Goal: Task Accomplishment & Management: Use online tool/utility

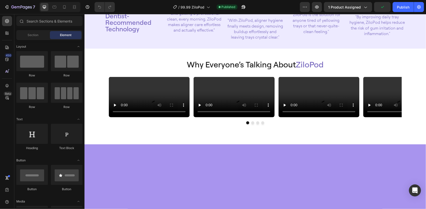
scroll to position [573, 0]
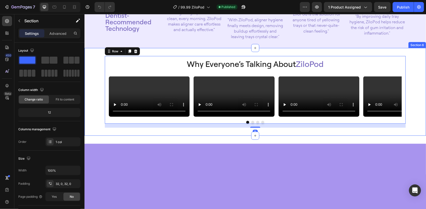
click at [94, 68] on div "Why Everyone’s Talking About ZiloPod Text Block Video Video Video Video Carouse…" at bounding box center [254, 92] width 341 height 72
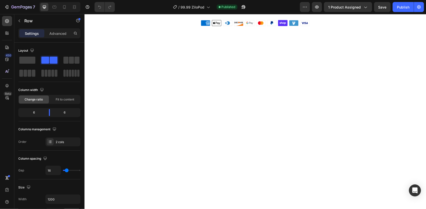
scroll to position [1367, 0]
click at [63, 7] on icon at bounding box center [64, 7] width 5 height 5
type input "100%"
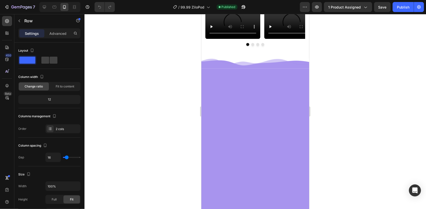
scroll to position [746, 0]
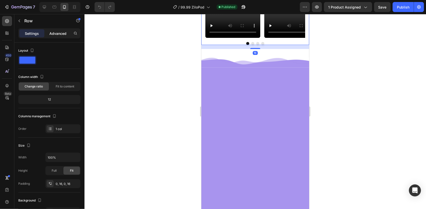
click at [64, 34] on p "Advanced" at bounding box center [57, 33] width 17 height 5
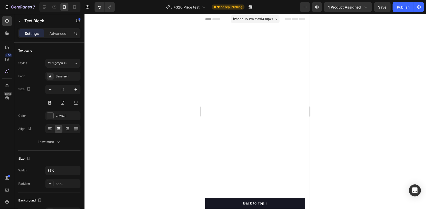
scroll to position [1519, 0]
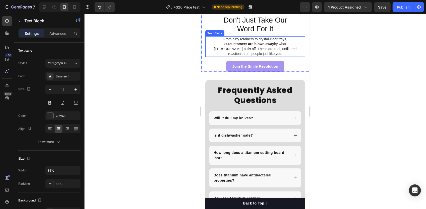
click at [251, 46] on strong "customers are blown away" at bounding box center [251, 44] width 45 height 4
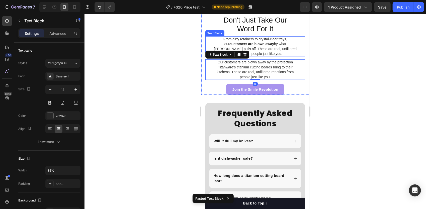
click at [268, 56] on p "From dirty retainers to crystal-clear trays, our customers are blown away by wh…" at bounding box center [255, 47] width 84 height 20
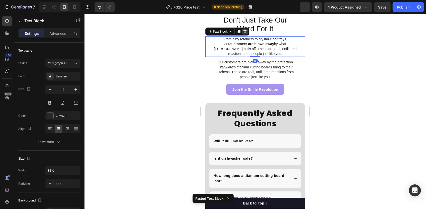
click at [245, 33] on icon at bounding box center [245, 31] width 4 height 4
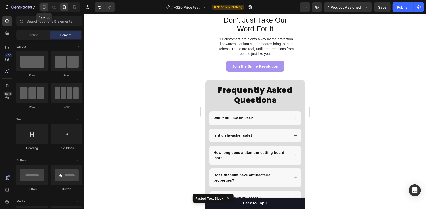
click at [42, 5] on div at bounding box center [44, 7] width 8 height 8
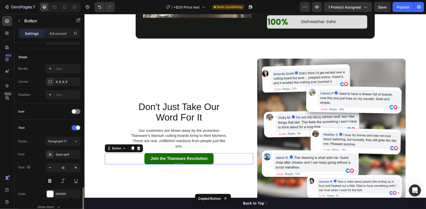
scroll to position [204, 0]
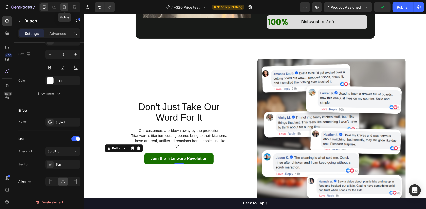
click at [65, 8] on icon at bounding box center [64, 7] width 5 height 5
type input "15"
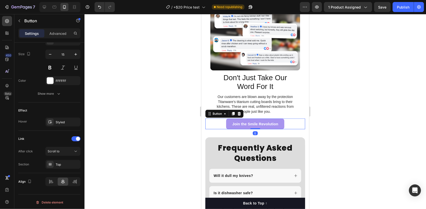
scroll to position [204, 0]
click at [287, 118] on div "Join the Smile Revolution Button 0" at bounding box center [255, 123] width 100 height 11
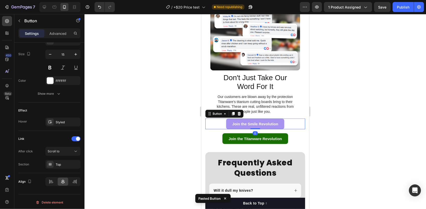
click at [287, 122] on div "Join the Smile Revolution Button 0" at bounding box center [255, 123] width 100 height 11
click at [240, 112] on icon at bounding box center [239, 114] width 4 height 4
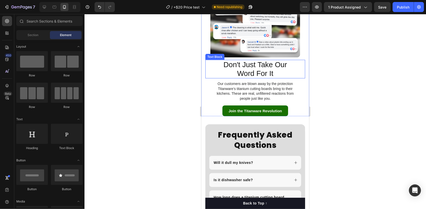
scroll to position [1625, 0]
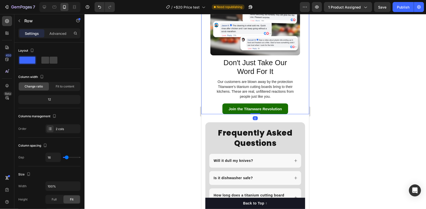
click at [303, 105] on div "Drop element here Image Don't Just Take Our Word For It Text Block Our customer…" at bounding box center [255, 28] width 108 height 171
click at [57, 37] on div "Advanced" at bounding box center [57, 33] width 25 height 8
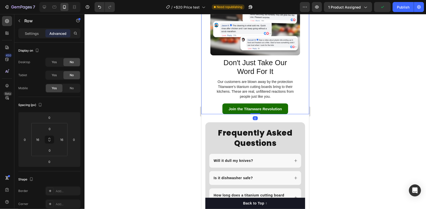
click at [57, 36] on div "Advanced" at bounding box center [57, 33] width 25 height 8
click at [51, 152] on input "0" at bounding box center [50, 151] width 10 height 8
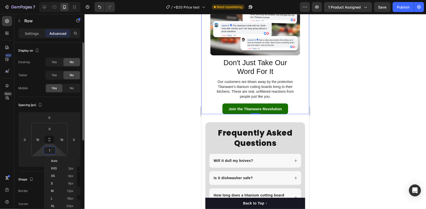
type input "15"
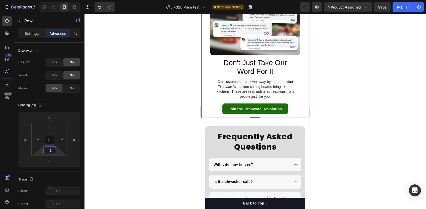
click at [367, 106] on div at bounding box center [254, 111] width 341 height 195
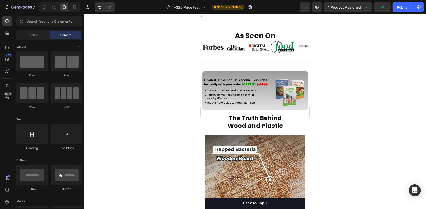
scroll to position [345, 0]
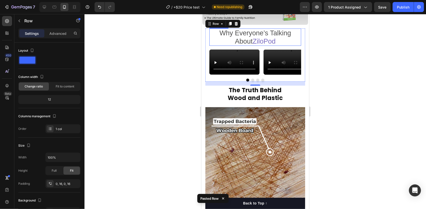
scroll to position [430, 0]
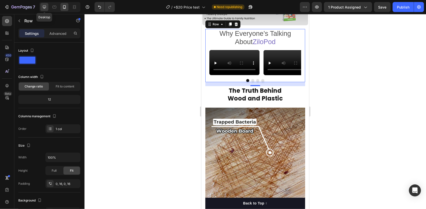
click at [42, 8] on div at bounding box center [44, 7] width 8 height 8
type input "1200"
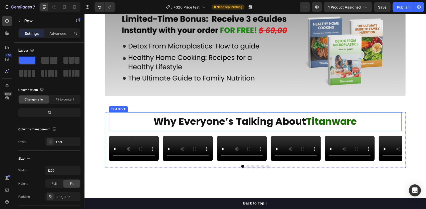
scroll to position [444, 0]
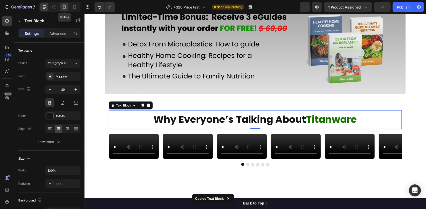
click at [65, 10] on div at bounding box center [64, 7] width 8 height 8
type input "27"
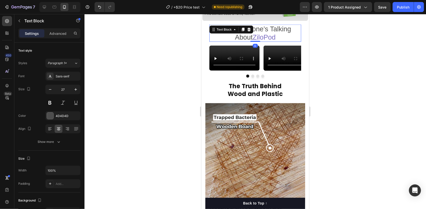
scroll to position [116, 0]
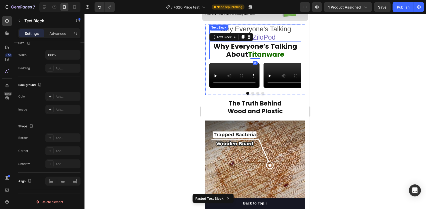
click at [272, 28] on p "Why Everyone’s Talking About ZiloPod" at bounding box center [255, 33] width 91 height 16
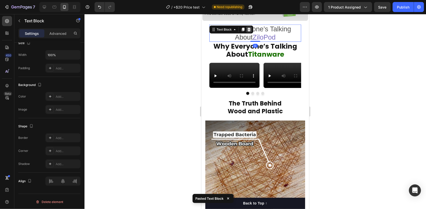
click at [250, 28] on icon at bounding box center [249, 29] width 4 height 4
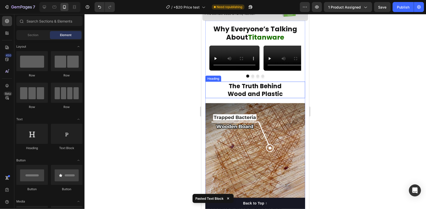
click at [253, 98] on h2 "The Truth Behind Wood and Plastic" at bounding box center [255, 89] width 100 height 17
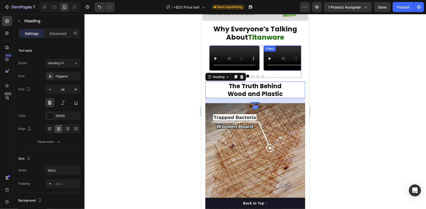
scroll to position [396, 0]
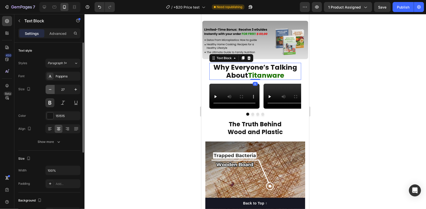
click at [50, 88] on icon "button" at bounding box center [50, 89] width 5 height 5
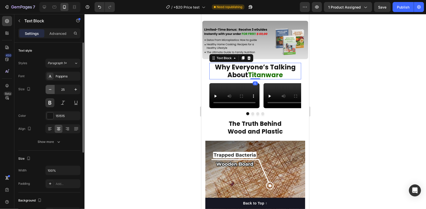
click at [50, 88] on icon "button" at bounding box center [50, 89] width 5 height 5
type input "24"
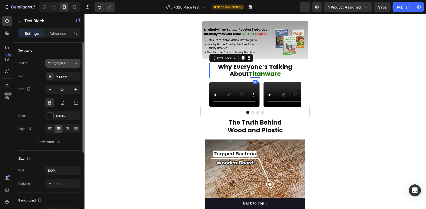
click at [67, 59] on button "Paragraph 1*" at bounding box center [62, 63] width 35 height 9
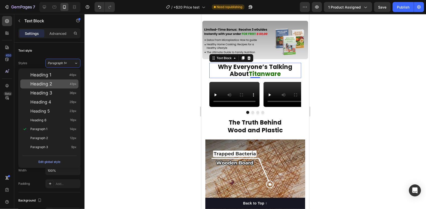
click at [49, 83] on span "Heading 2" at bounding box center [41, 83] width 22 height 5
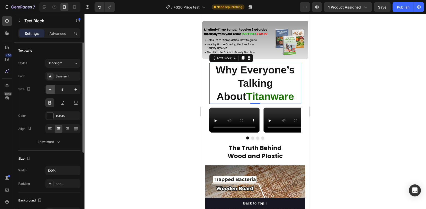
click at [51, 92] on button "button" at bounding box center [50, 89] width 9 height 9
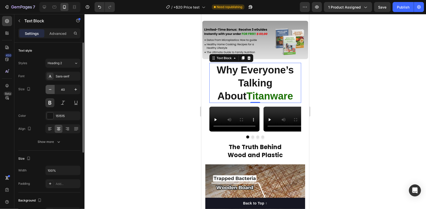
click at [51, 92] on button "button" at bounding box center [50, 89] width 9 height 9
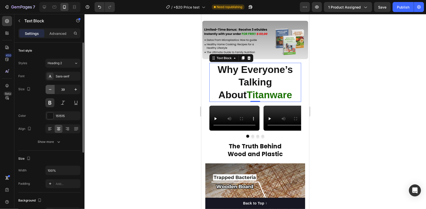
click at [51, 92] on button "button" at bounding box center [50, 89] width 9 height 9
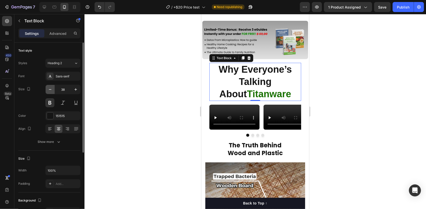
click at [51, 92] on button "button" at bounding box center [50, 89] width 9 height 9
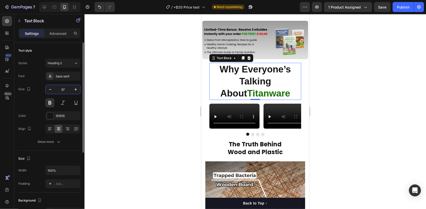
click at [64, 89] on input "37" at bounding box center [63, 89] width 17 height 9
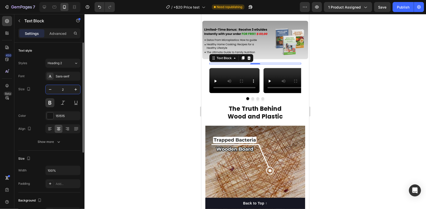
type input "24"
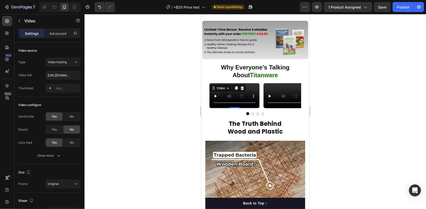
click at [233, 108] on video at bounding box center [234, 95] width 50 height 25
drag, startPoint x: 236, startPoint y: 124, endPoint x: 314, endPoint y: 131, distance: 78.5
click at [236, 108] on video at bounding box center [234, 95] width 50 height 25
click at [59, 76] on input "[URL][DOMAIN_NAME]" at bounding box center [62, 75] width 35 height 9
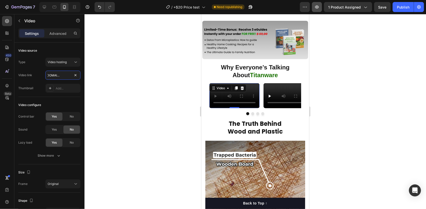
type input "[URL][DOMAIN_NAME]"
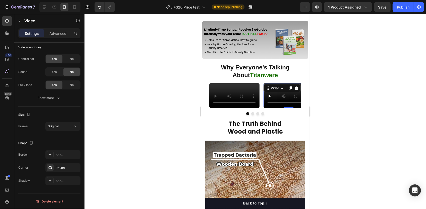
click at [275, 108] on video at bounding box center [288, 95] width 50 height 25
click at [225, 108] on div "Video" at bounding box center [234, 95] width 50 height 25
click at [281, 108] on video at bounding box center [288, 95] width 50 height 25
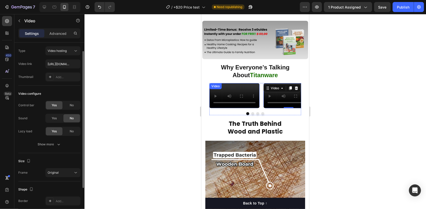
scroll to position [0, 0]
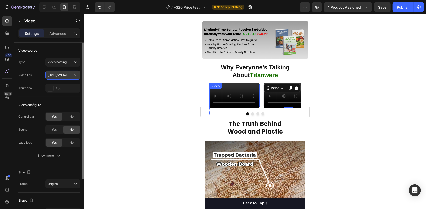
click at [63, 76] on input "[URL][DOMAIN_NAME]" at bounding box center [62, 75] width 35 height 9
paste input "93b9a281bbdc4a4eb5141b454189c8f5"
type input "[URL][DOMAIN_NAME]"
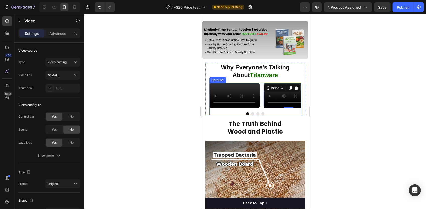
click at [251, 115] on button "Dot" at bounding box center [252, 113] width 3 height 3
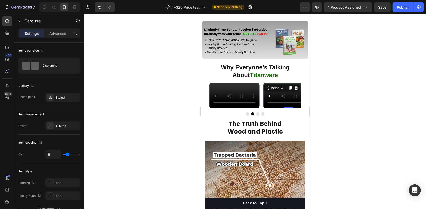
click at [276, 108] on video at bounding box center [288, 95] width 50 height 25
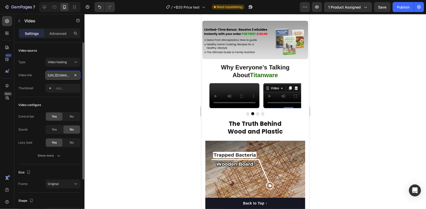
click at [66, 73] on input "[URL][DOMAIN_NAME]" at bounding box center [62, 75] width 35 height 9
type input "[URL][DOMAIN_NAME]"
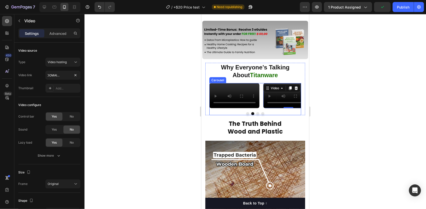
click at [256, 115] on button "Dot" at bounding box center [257, 113] width 3 height 3
click at [280, 108] on video at bounding box center [288, 95] width 50 height 25
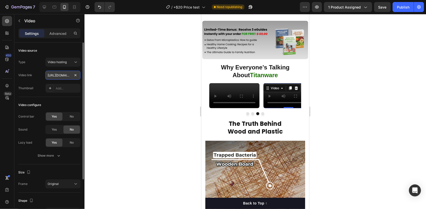
click at [61, 74] on input "[URL][DOMAIN_NAME]" at bounding box center [62, 75] width 35 height 9
paste input "fa78292a642f4cabafe0822d3e88a722"
type input "[URL][DOMAIN_NAME]"
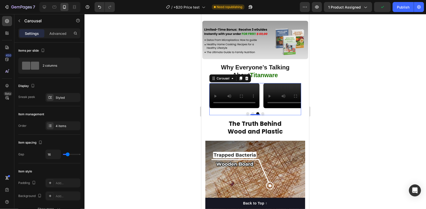
click at [261, 115] on button "Dot" at bounding box center [262, 113] width 3 height 3
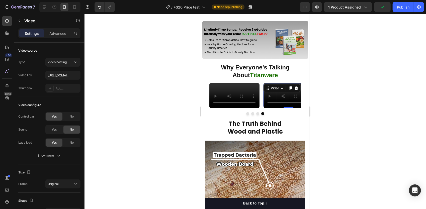
click at [278, 108] on video at bounding box center [288, 95] width 50 height 25
click at [60, 78] on input "[URL][DOMAIN_NAME]" at bounding box center [62, 75] width 35 height 9
type input "[URL][DOMAIN_NAME]"
click at [256, 115] on button "Dot" at bounding box center [257, 113] width 3 height 3
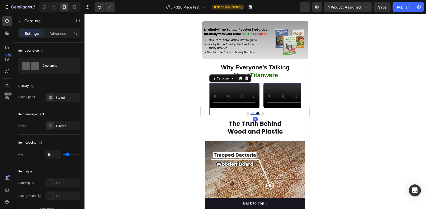
click at [251, 115] on div "Video Video Video Video Carousel 0" at bounding box center [255, 99] width 92 height 32
click at [246, 115] on button "Dot" at bounding box center [247, 113] width 3 height 3
click at [256, 115] on button "Dot" at bounding box center [257, 113] width 3 height 3
click at [279, 108] on video at bounding box center [288, 95] width 50 height 25
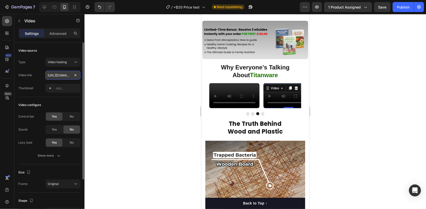
click at [59, 74] on input "[URL][DOMAIN_NAME]" at bounding box center [62, 75] width 35 height 9
type input "[URL][DOMAIN_NAME]"
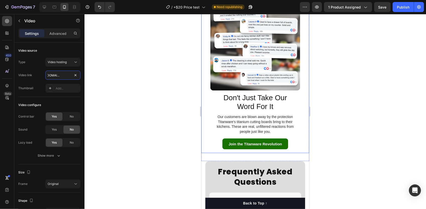
scroll to position [1723, 0]
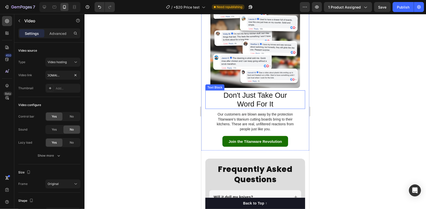
click at [269, 92] on p "Don't Just Take Our" at bounding box center [255, 95] width 79 height 9
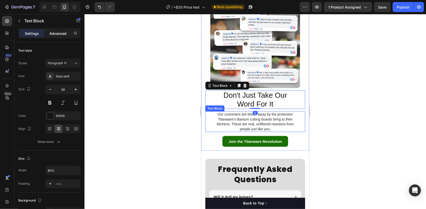
click at [57, 31] on p "Advanced" at bounding box center [57, 33] width 17 height 5
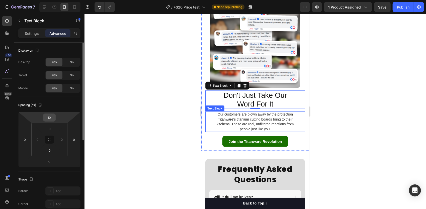
click at [51, 119] on input "10" at bounding box center [49, 118] width 10 height 8
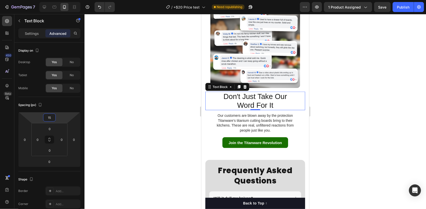
type input "15"
click at [387, 93] on div at bounding box center [254, 111] width 341 height 195
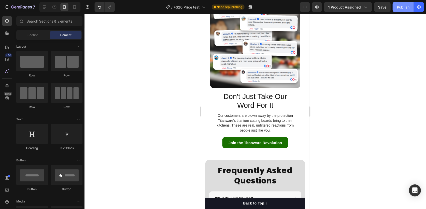
click at [402, 6] on div "Publish" at bounding box center [403, 7] width 13 height 5
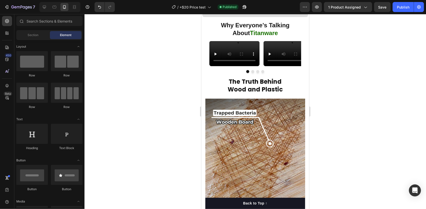
scroll to position [456, 0]
click at [202, 29] on section "Why Everyone’s Talking About Titanware Text Block Video Video Video Video Carou…" at bounding box center [255, 210] width 108 height 387
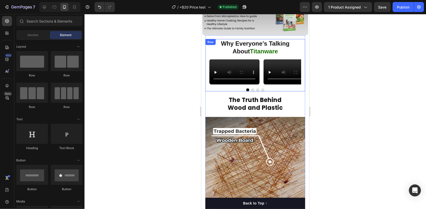
scroll to position [437, 0]
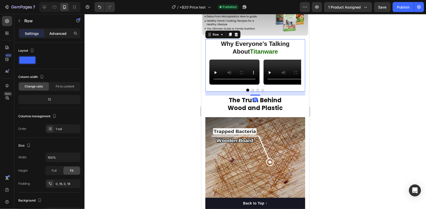
click at [54, 34] on p "Advanced" at bounding box center [57, 33] width 17 height 5
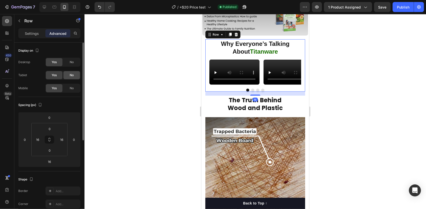
click at [74, 75] on div "No" at bounding box center [71, 75] width 17 height 8
click at [73, 63] on span "No" at bounding box center [72, 62] width 4 height 5
click at [41, 8] on div at bounding box center [44, 7] width 8 height 8
type input "30"
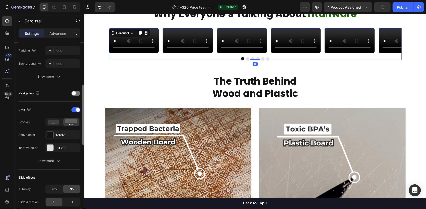
scroll to position [134, 0]
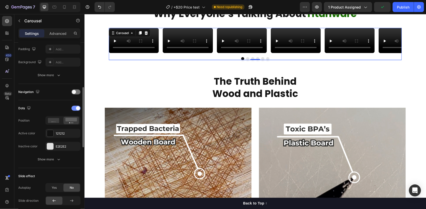
click at [76, 108] on span at bounding box center [78, 108] width 4 height 4
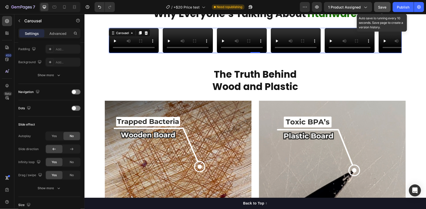
click at [381, 5] on div "Save" at bounding box center [382, 7] width 8 height 5
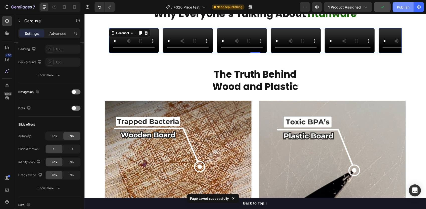
click at [401, 8] on div "Publish" at bounding box center [403, 7] width 13 height 5
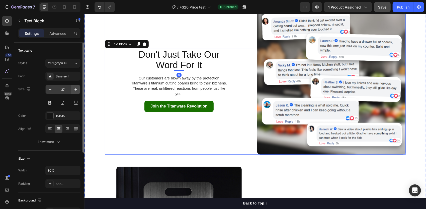
scroll to position [1592, 0]
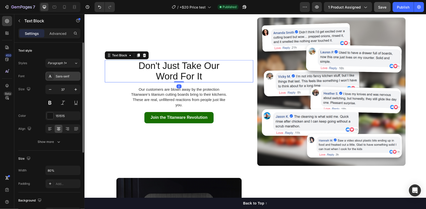
click at [64, 79] on div "Sans-serif" at bounding box center [62, 76] width 35 height 9
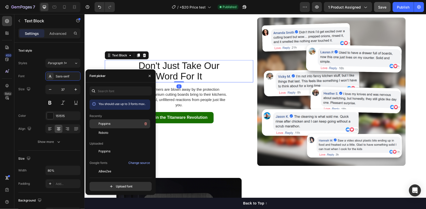
click at [107, 123] on span "Poppins" at bounding box center [104, 124] width 12 height 5
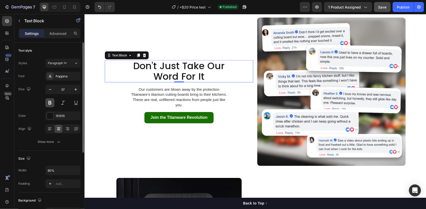
click at [48, 101] on button at bounding box center [49, 102] width 9 height 9
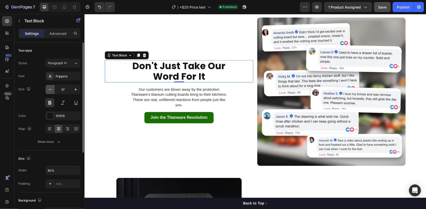
click at [47, 88] on button "button" at bounding box center [50, 89] width 9 height 9
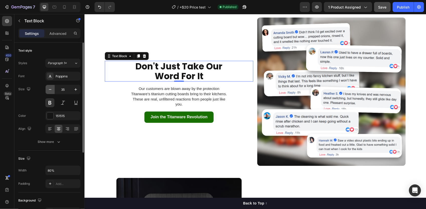
click at [51, 90] on icon "button" at bounding box center [50, 89] width 5 height 5
type input "34"
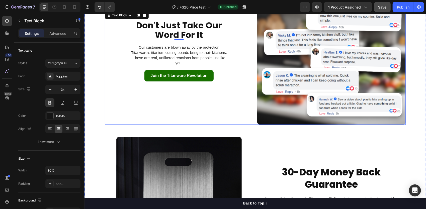
scroll to position [1729, 0]
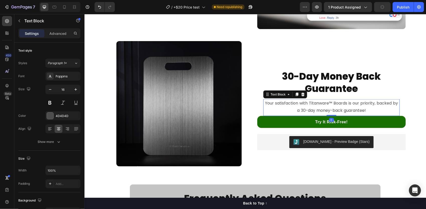
click at [334, 108] on p "Your satisfaction with Titanware™ Boards is our priority, backed by a 30-day mo…" at bounding box center [330, 106] width 135 height 15
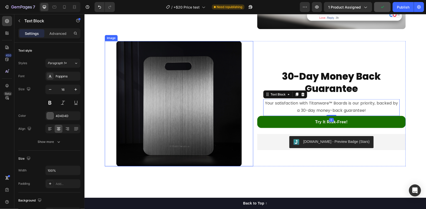
scroll to position [1604, 0]
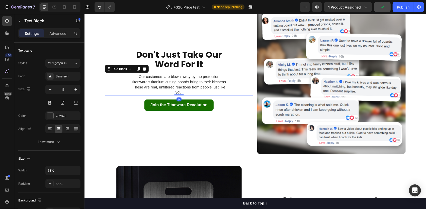
click at [194, 84] on p "Our customers are blown away by the protection Titanware’s titanium cutting boa…" at bounding box center [179, 84] width 100 height 21
click at [64, 75] on div "Sans-serif" at bounding box center [68, 76] width 24 height 5
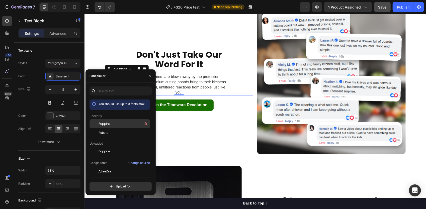
click at [110, 124] on span "Poppins" at bounding box center [104, 124] width 12 height 5
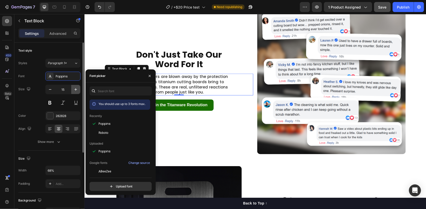
click at [74, 90] on icon "button" at bounding box center [75, 89] width 5 height 5
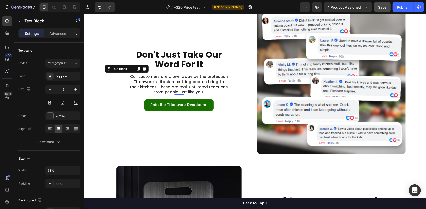
type input "16"
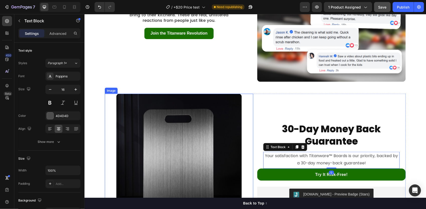
scroll to position [1647, 0]
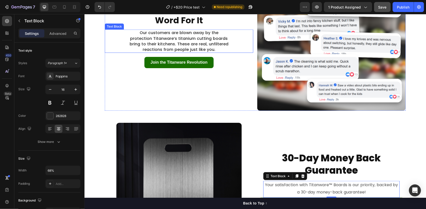
click at [173, 45] on p "Our customers are blown away by the protection Titanware’s titanium cutting boa…" at bounding box center [179, 41] width 100 height 22
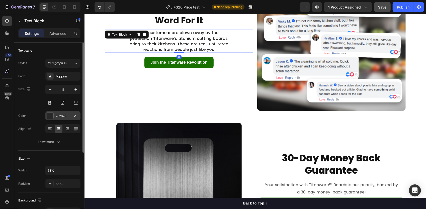
click at [60, 113] on div "282828" at bounding box center [62, 115] width 35 height 9
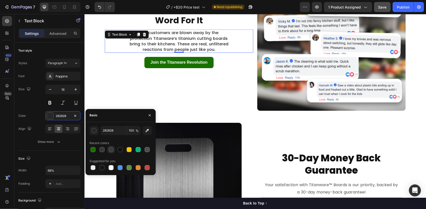
click at [109, 150] on div at bounding box center [111, 149] width 5 height 5
click at [103, 148] on div at bounding box center [101, 149] width 5 height 5
type input "363739"
click at [112, 131] on input "363739" at bounding box center [114, 130] width 26 height 9
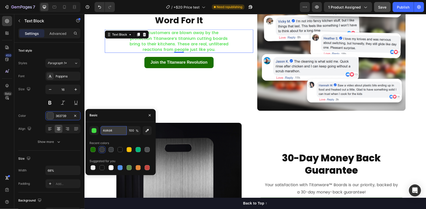
type input "4d4d4d"
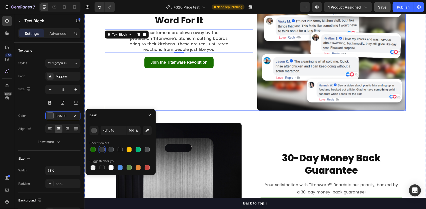
click at [219, 81] on div "Don't Just Take Our Word For It Text Block Our customers are blown away by the …" at bounding box center [179, 36] width 148 height 148
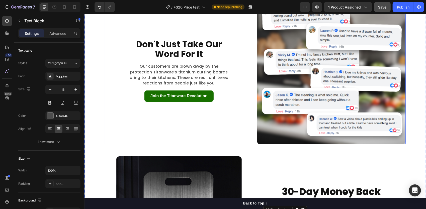
scroll to position [1613, 0]
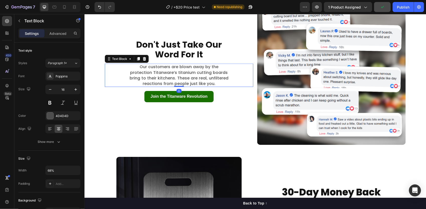
click at [186, 75] on p "Our customers are blown away by the protection Titanware’s titanium cutting boa…" at bounding box center [179, 75] width 100 height 22
click at [50, 144] on div "Show more" at bounding box center [49, 141] width 23 height 5
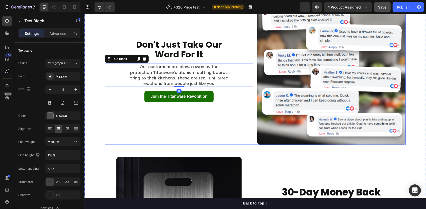
scroll to position [1679, 0]
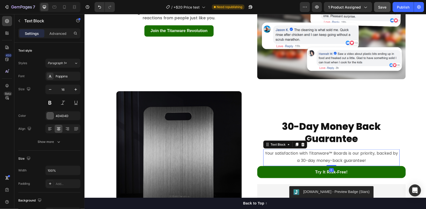
click at [314, 160] on p "Your satisfaction with Titanware™ Boards is our priority, backed by a 30-day mo…" at bounding box center [330, 157] width 135 height 15
click at [53, 137] on button "Show more" at bounding box center [49, 141] width 62 height 9
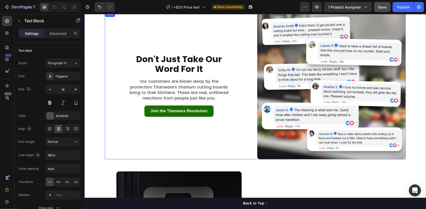
scroll to position [1598, 0]
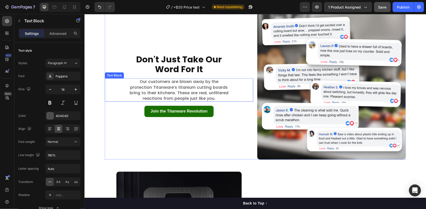
click at [177, 87] on p "Our customers are blown away by the protection Titanware’s titanium cutting boa…" at bounding box center [179, 90] width 100 height 22
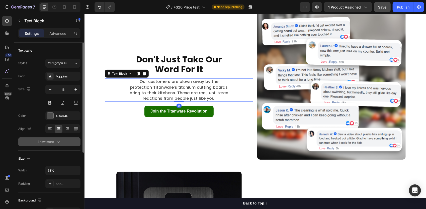
click at [55, 139] on button "Show more" at bounding box center [49, 141] width 62 height 9
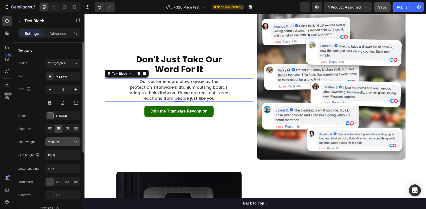
click at [69, 142] on div "Medium" at bounding box center [61, 142] width 26 height 5
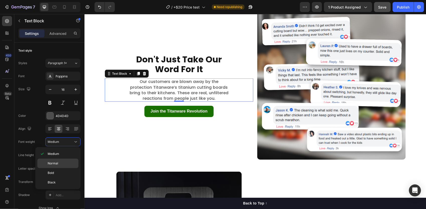
click at [59, 168] on div "Normal" at bounding box center [57, 173] width 41 height 10
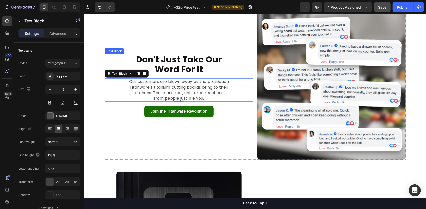
click at [232, 60] on p "Don't Just Take Our" at bounding box center [179, 59] width 118 height 10
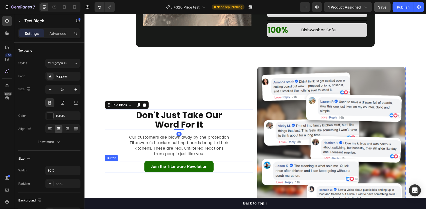
scroll to position [1544, 0]
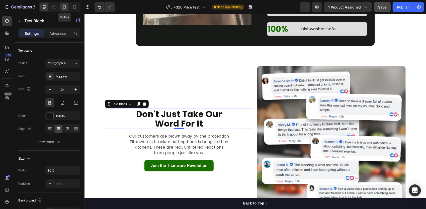
click at [66, 4] on div at bounding box center [64, 7] width 8 height 8
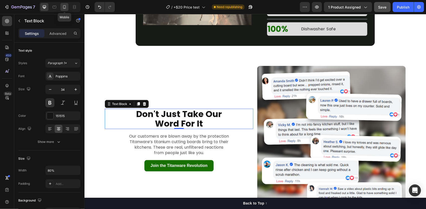
type input "29"
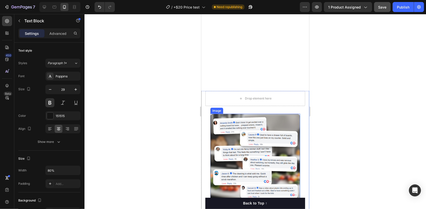
scroll to position [1563, 0]
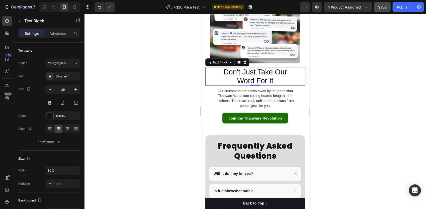
click at [255, 72] on p "Don't Just Take Our" at bounding box center [255, 71] width 79 height 9
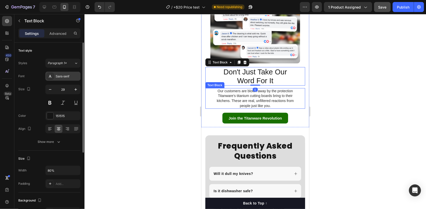
click at [66, 73] on div "Sans-serif" at bounding box center [62, 76] width 35 height 9
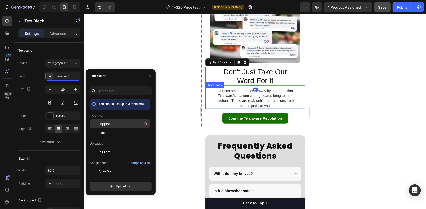
click at [114, 122] on div "Poppins" at bounding box center [123, 124] width 51 height 6
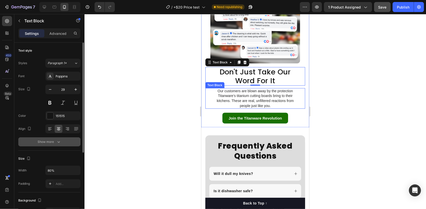
click at [51, 140] on div "Show more" at bounding box center [49, 141] width 23 height 5
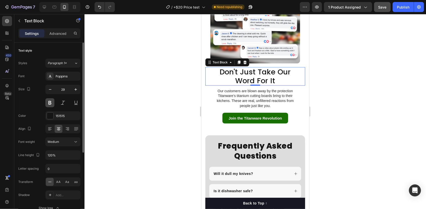
click at [51, 103] on button at bounding box center [49, 102] width 9 height 9
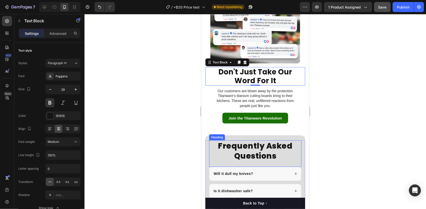
click at [252, 150] on h2 "Frequently Asked Questions" at bounding box center [255, 150] width 92 height 21
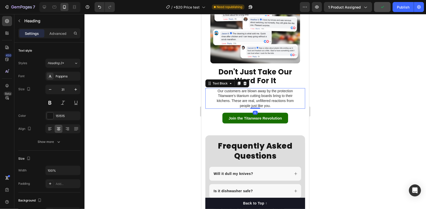
click at [262, 93] on p "Our customers are blown away by the protection Titanware’s titanium cutting boa…" at bounding box center [255, 98] width 84 height 20
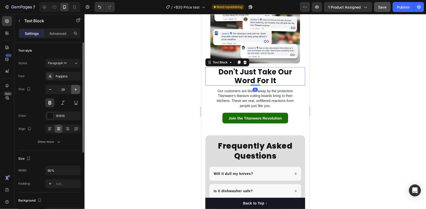
click at [78, 89] on icon "button" at bounding box center [75, 89] width 5 height 5
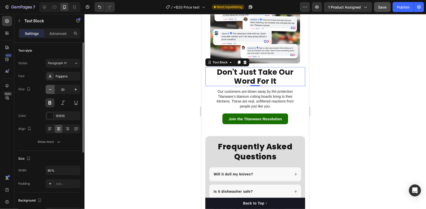
click at [51, 90] on icon "button" at bounding box center [50, 89] width 5 height 5
type input "29"
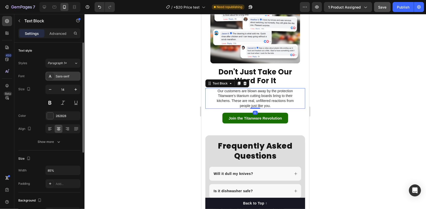
click at [67, 74] on div "Sans-serif" at bounding box center [68, 76] width 24 height 5
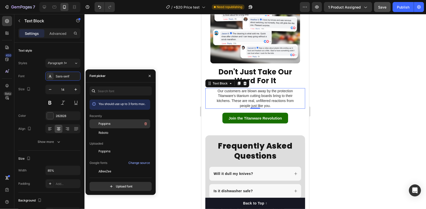
click at [113, 122] on div "Poppins" at bounding box center [123, 124] width 51 height 6
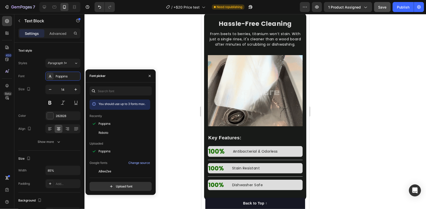
scroll to position [1311, 0]
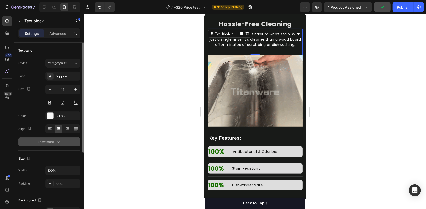
click at [51, 142] on div "Show more" at bounding box center [49, 141] width 23 height 5
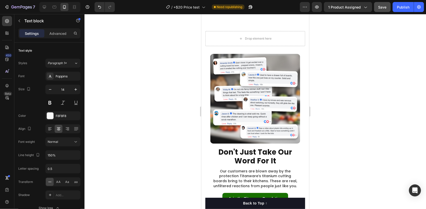
scroll to position [1556, 0]
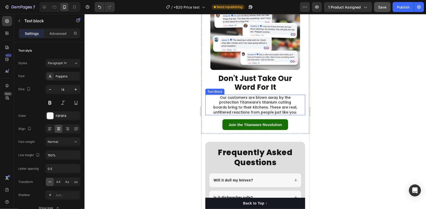
click at [254, 103] on p "Our customers are blown away by the protection Titanware’s titanium cutting boa…" at bounding box center [255, 105] width 84 height 20
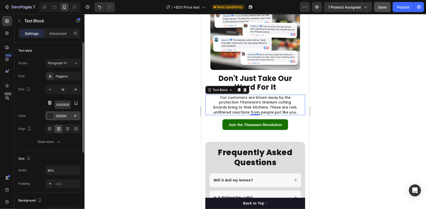
click at [59, 117] on div "282828" at bounding box center [63, 116] width 15 height 5
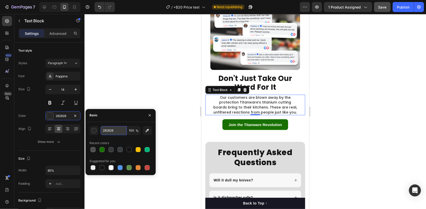
click at [112, 131] on input "282828" at bounding box center [114, 130] width 26 height 9
click at [95, 147] on div at bounding box center [93, 150] width 6 height 6
type input "4D4D4D"
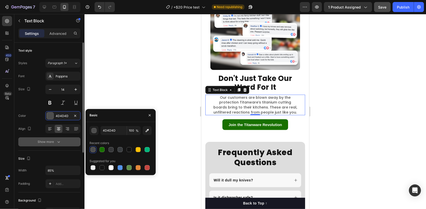
click at [60, 144] on button "Show more" at bounding box center [49, 141] width 62 height 9
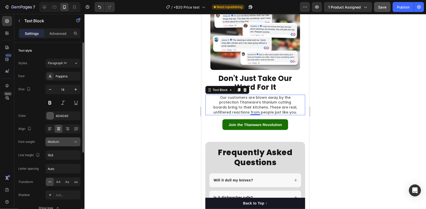
click at [64, 140] on div "Medium" at bounding box center [61, 142] width 26 height 5
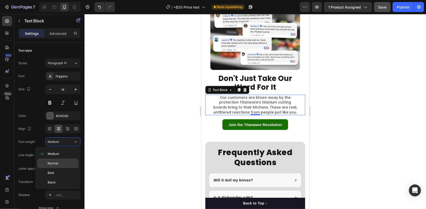
click at [60, 168] on div "Normal" at bounding box center [57, 173] width 41 height 10
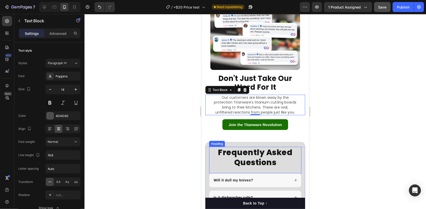
click at [416, 104] on div at bounding box center [254, 111] width 341 height 195
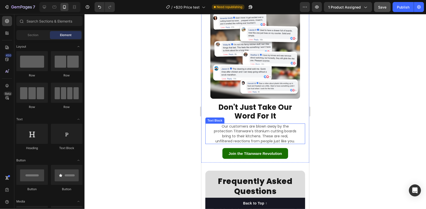
scroll to position [1528, 0]
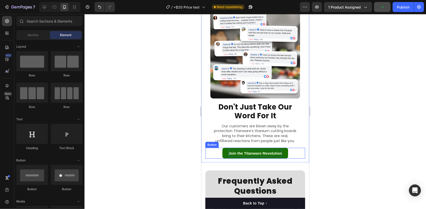
click at [254, 150] on p "Join the Titanware Revolution" at bounding box center [254, 153] width 53 height 7
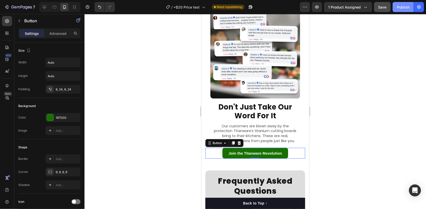
click at [398, 8] on div "Publish" at bounding box center [403, 7] width 13 height 5
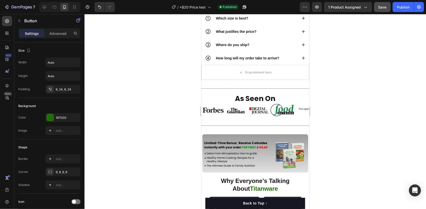
scroll to position [313, 0]
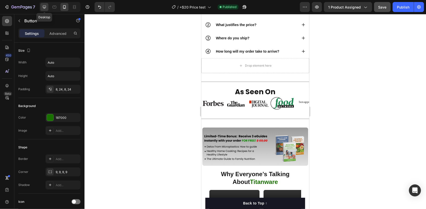
click at [45, 5] on icon at bounding box center [44, 7] width 5 height 5
type input "16"
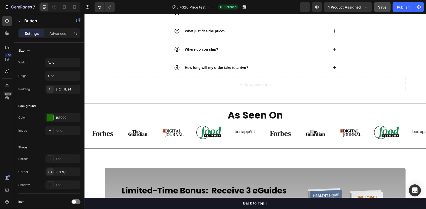
scroll to position [279, 0]
click at [57, 29] on div "Settings Advanced" at bounding box center [49, 33] width 62 height 10
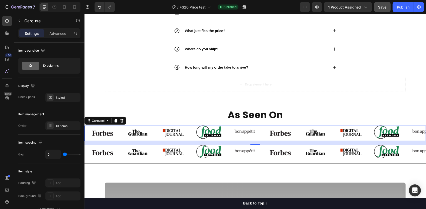
click at [190, 125] on div "Image" at bounding box center [173, 133] width 36 height 16
click at [122, 119] on icon at bounding box center [121, 121] width 3 height 4
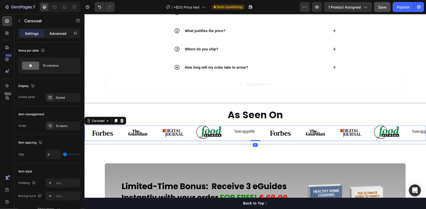
click at [59, 33] on p "Advanced" at bounding box center [57, 33] width 17 height 5
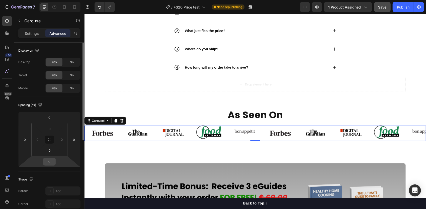
click at [50, 164] on input "0" at bounding box center [49, 162] width 10 height 8
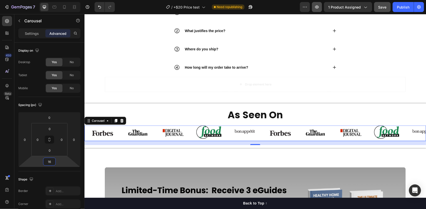
type input "16"
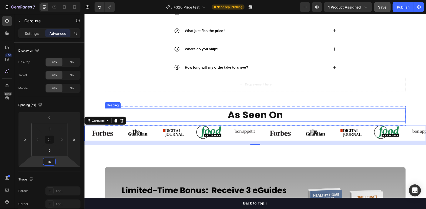
click at [288, 114] on h2 "As Seen On" at bounding box center [255, 114] width 301 height 13
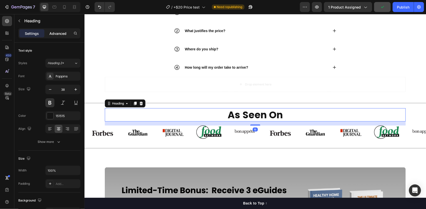
click at [61, 35] on p "Advanced" at bounding box center [57, 33] width 17 height 5
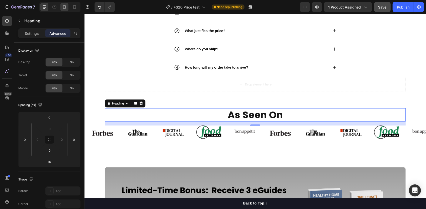
click at [64, 7] on icon at bounding box center [64, 7] width 5 height 5
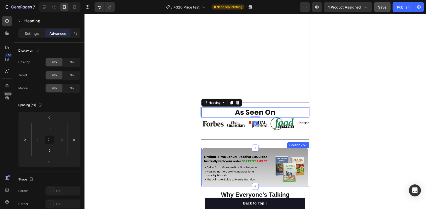
scroll to position [364, 0]
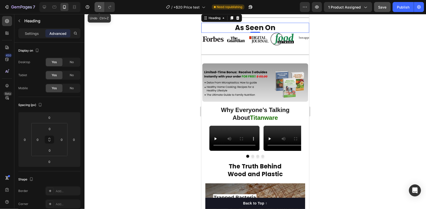
click at [97, 8] on icon "Undo/Redo" at bounding box center [99, 7] width 5 height 5
click at [46, 4] on div at bounding box center [44, 7] width 8 height 8
type input "16"
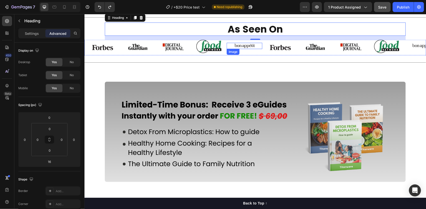
scroll to position [328, 0]
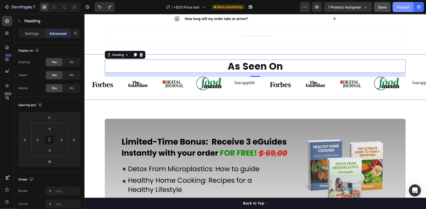
click at [404, 7] on div "Publish" at bounding box center [403, 7] width 13 height 5
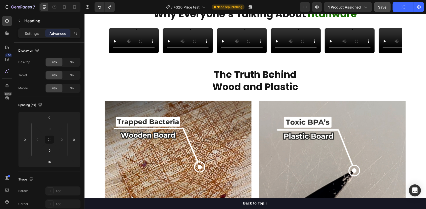
scroll to position [487, 0]
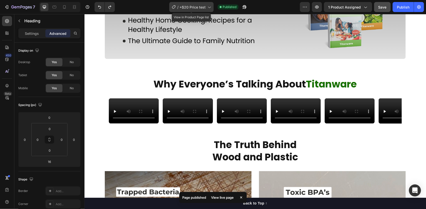
click at [197, 8] on span "+$20 Price test" at bounding box center [192, 7] width 26 height 5
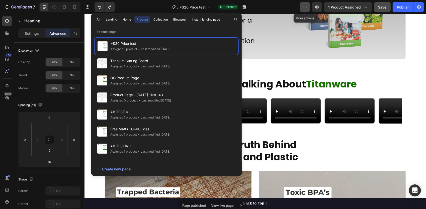
click at [308, 6] on button "button" at bounding box center [305, 7] width 10 height 10
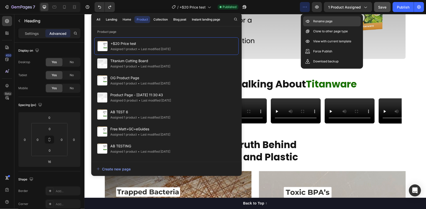
click at [326, 21] on p "Rename page" at bounding box center [323, 21] width 20 height 5
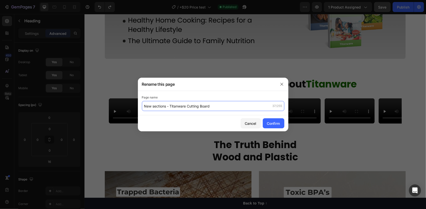
click at [164, 106] on input "New sections - Titanware Cutting Board" at bounding box center [213, 106] width 142 height 10
type input "New sections - Titanware Cutting Board"
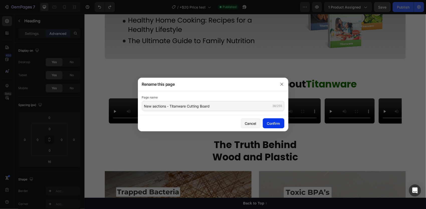
click at [272, 121] on div "Confirm" at bounding box center [273, 123] width 13 height 5
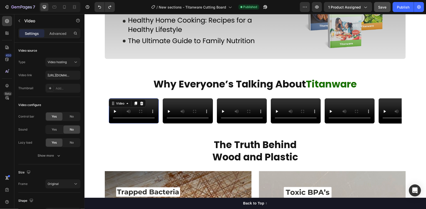
click at [132, 123] on div "Video 0" at bounding box center [134, 110] width 50 height 25
click at [52, 131] on span "Yes" at bounding box center [54, 129] width 5 height 5
click at [181, 123] on div "Video 0" at bounding box center [187, 110] width 50 height 25
click at [52, 130] on span "Yes" at bounding box center [54, 129] width 5 height 5
click at [238, 123] on div "Video 0" at bounding box center [242, 110] width 50 height 25
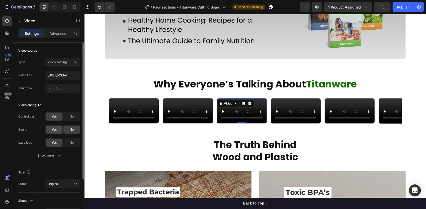
click at [54, 129] on span "Yes" at bounding box center [54, 129] width 5 height 5
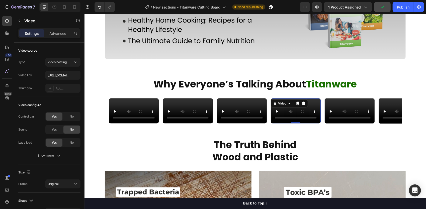
click at [290, 123] on div "Video 0" at bounding box center [295, 110] width 50 height 25
click at [53, 131] on span "Yes" at bounding box center [54, 129] width 5 height 5
click at [243, 123] on video at bounding box center [242, 110] width 50 height 25
click at [296, 123] on div "Video 0" at bounding box center [295, 110] width 50 height 25
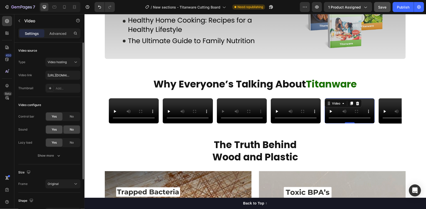
click at [50, 128] on div "Yes" at bounding box center [54, 130] width 17 height 8
click at [387, 123] on div "Video" at bounding box center [403, 110] width 50 height 25
click at [46, 127] on div "Yes" at bounding box center [54, 130] width 17 height 8
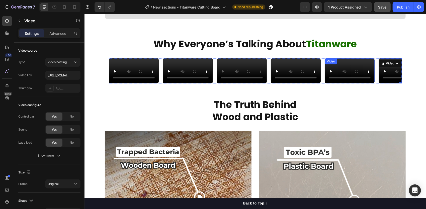
scroll to position [528, 0]
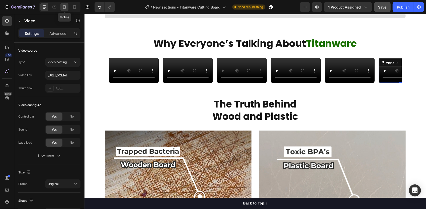
click at [64, 7] on icon at bounding box center [64, 7] width 5 height 5
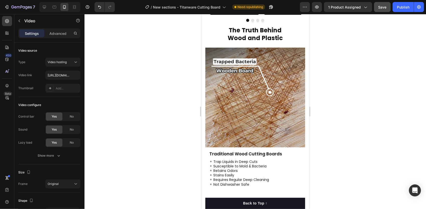
scroll to position [518, 0]
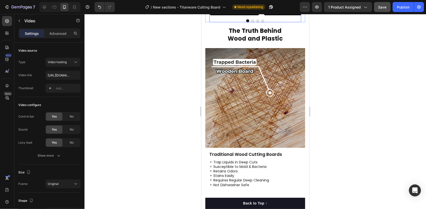
click at [254, 22] on div "Video Video Video Video Carousel" at bounding box center [255, 6] width 92 height 32
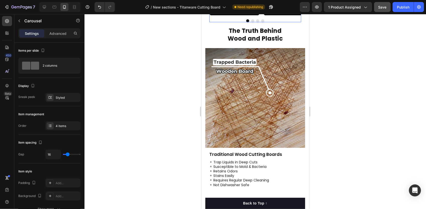
scroll to position [455, 0]
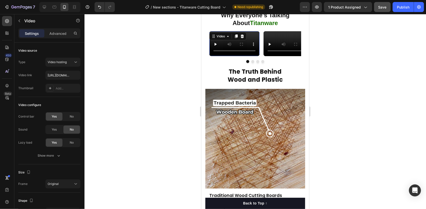
click at [251, 56] on div "Video 0" at bounding box center [234, 43] width 50 height 25
click at [55, 35] on p "Advanced" at bounding box center [57, 33] width 17 height 5
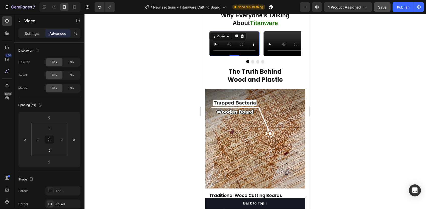
click at [36, 38] on div "Settings Advanced" at bounding box center [49, 33] width 62 height 10
drag, startPoint x: 35, startPoint y: 36, endPoint x: 54, endPoint y: 53, distance: 25.7
click at [35, 36] on p "Settings" at bounding box center [32, 33] width 14 height 5
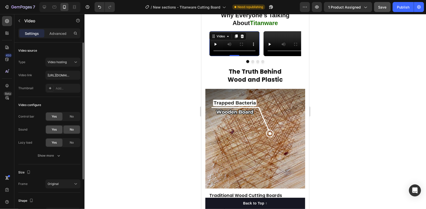
click at [53, 130] on span "Yes" at bounding box center [54, 129] width 5 height 5
click at [50, 130] on div "Yes" at bounding box center [54, 130] width 17 height 8
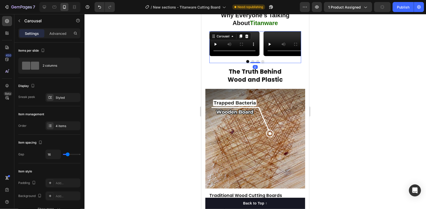
click at [251, 63] on button "Dot" at bounding box center [252, 61] width 3 height 3
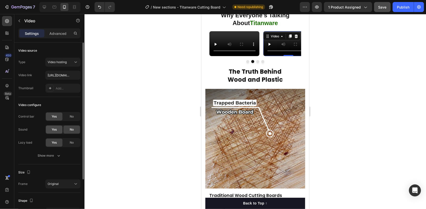
click at [59, 128] on div "Yes" at bounding box center [54, 130] width 17 height 8
click at [256, 63] on button "Dot" at bounding box center [257, 61] width 3 height 3
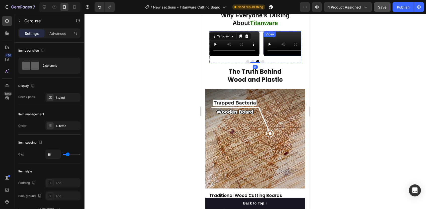
click at [276, 56] on video at bounding box center [288, 43] width 50 height 25
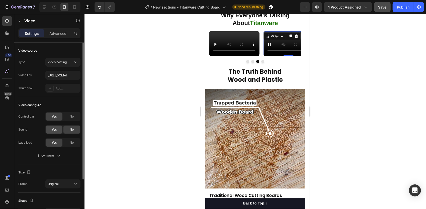
click at [55, 131] on span "Yes" at bounding box center [54, 129] width 5 height 5
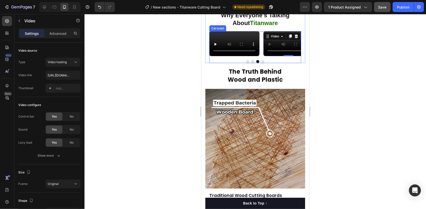
click at [261, 63] on button "Dot" at bounding box center [262, 61] width 3 height 3
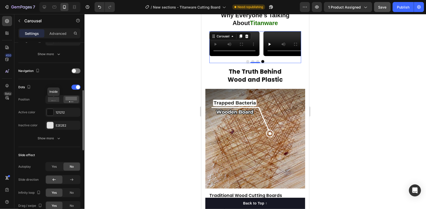
scroll to position [156, 0]
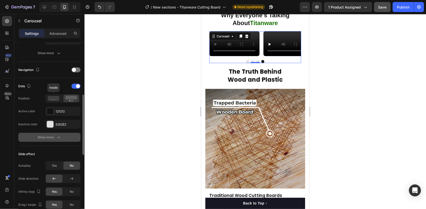
click at [53, 140] on button "Show more" at bounding box center [49, 137] width 62 height 9
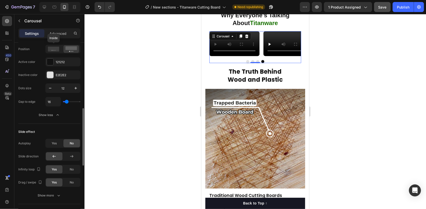
scroll to position [206, 0]
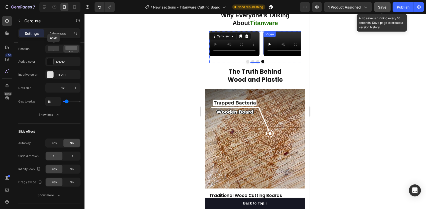
click at [385, 7] on span "Save" at bounding box center [382, 7] width 8 height 4
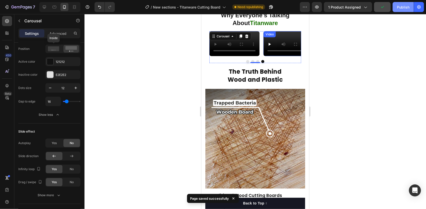
click at [403, 8] on div "Publish" at bounding box center [403, 7] width 13 height 5
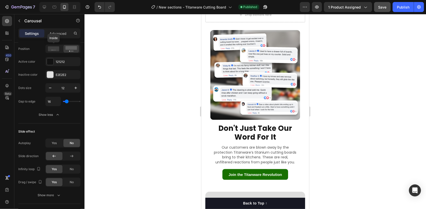
scroll to position [1682, 0]
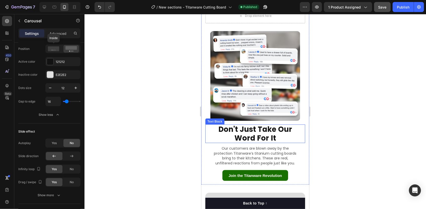
click at [244, 134] on p "Word For It" at bounding box center [255, 138] width 79 height 9
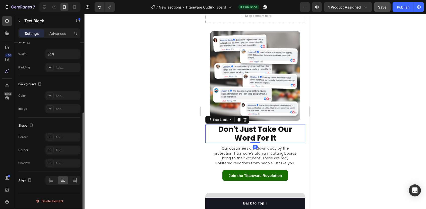
scroll to position [0, 0]
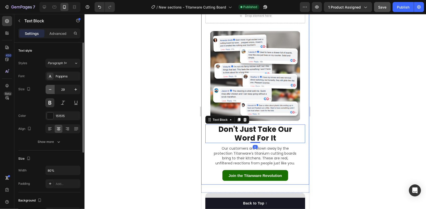
click at [51, 89] on icon "button" at bounding box center [50, 89] width 3 height 1
type input "27"
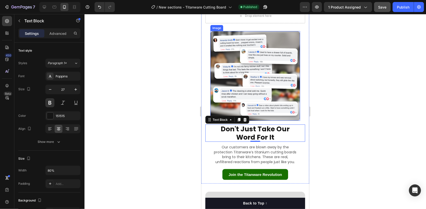
click at [279, 39] on img at bounding box center [255, 76] width 90 height 90
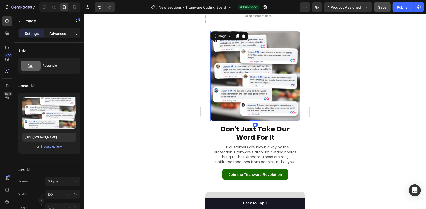
click at [59, 34] on p "Advanced" at bounding box center [57, 33] width 17 height 5
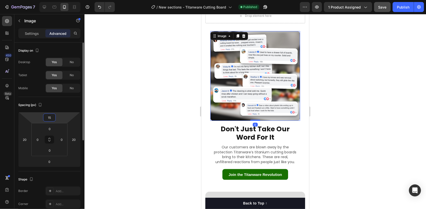
click at [51, 120] on input "15" at bounding box center [49, 118] width 10 height 8
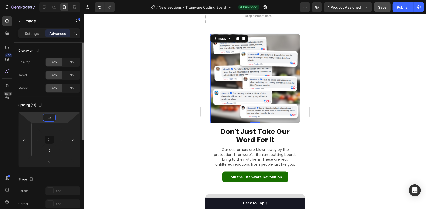
type input "2"
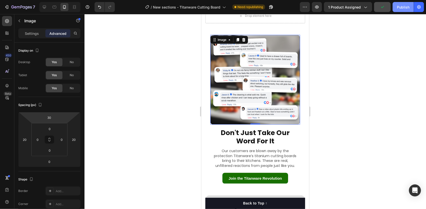
click at [404, 8] on div "Publish" at bounding box center [403, 7] width 13 height 5
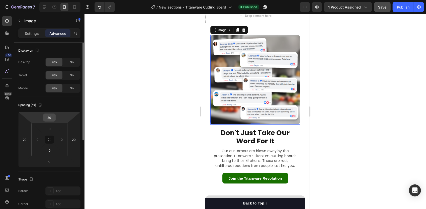
click at [48, 114] on input "30" at bounding box center [49, 118] width 10 height 8
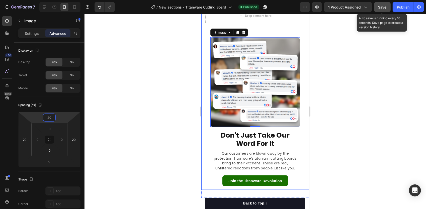
type input "40"
click at [382, 10] on div "Save" at bounding box center [382, 7] width 8 height 5
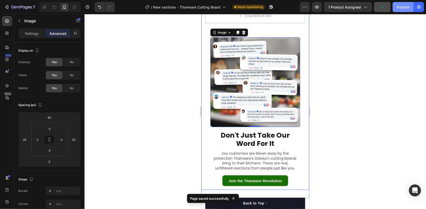
click at [402, 10] on div "Publish" at bounding box center [403, 7] width 13 height 5
